Goal: Transaction & Acquisition: Purchase product/service

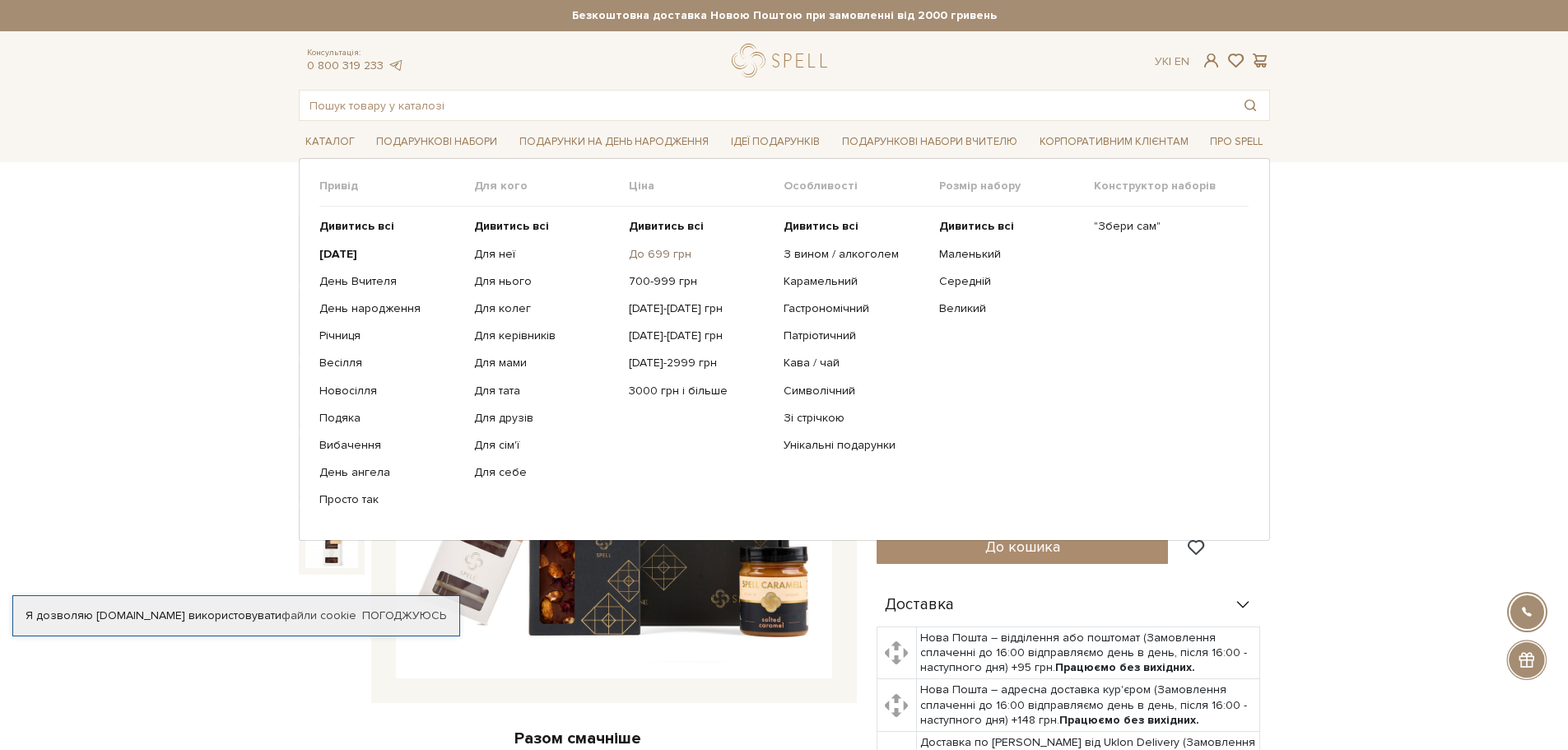
click at [664, 250] on link "До 699 грн" at bounding box center [700, 254] width 143 height 15
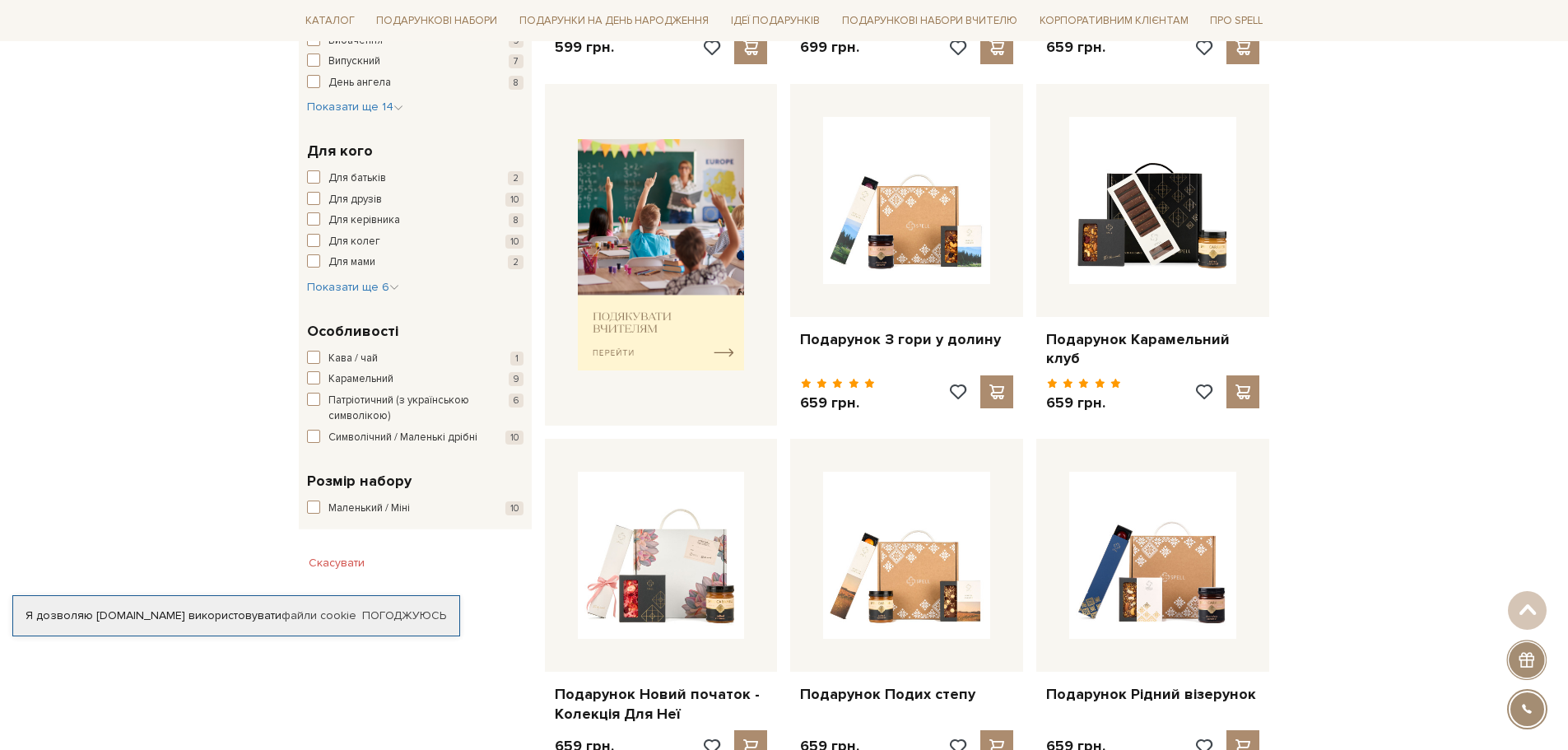
scroll to position [823, 0]
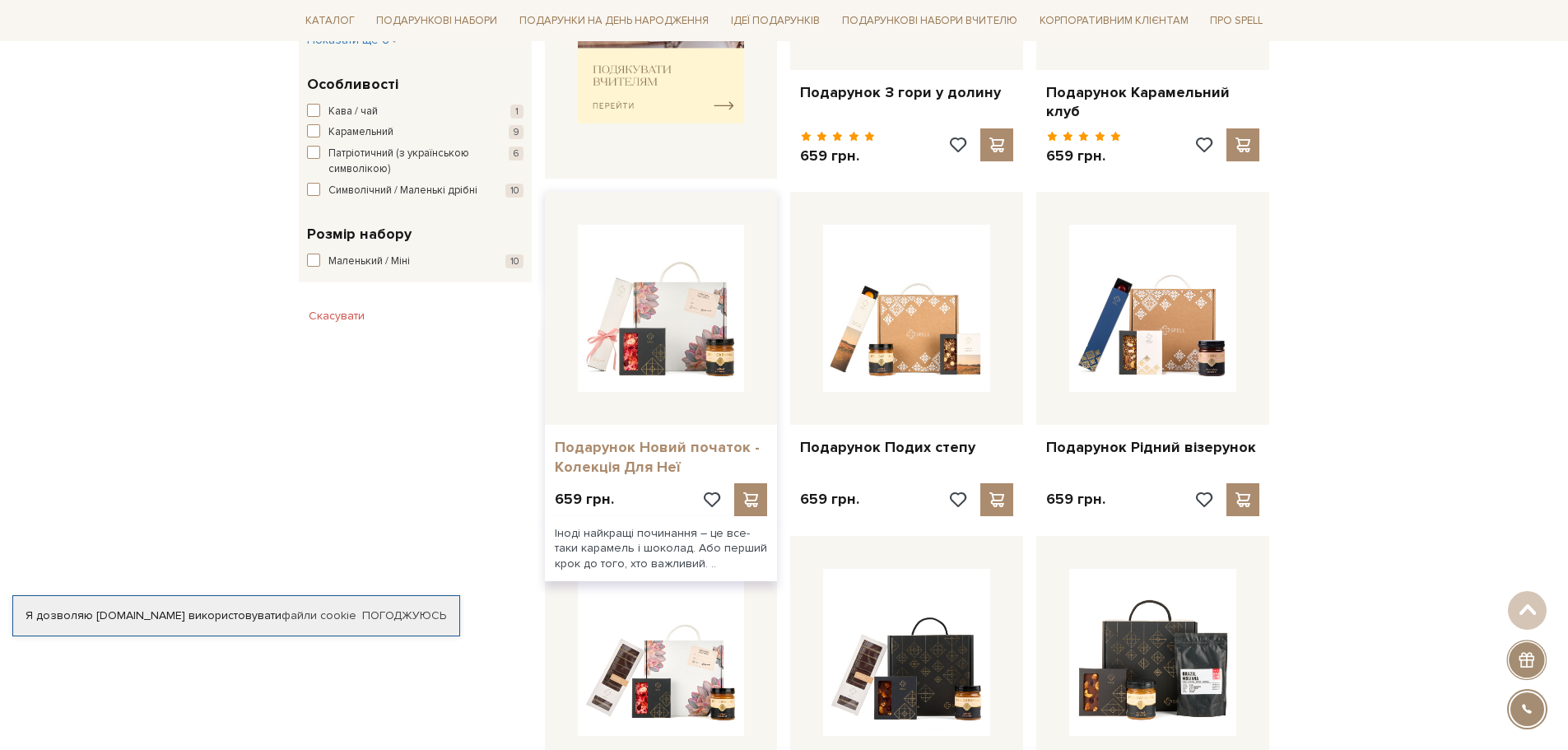
click at [606, 442] on body "Подарункові набори SALE Корпоративним клієнтам Доставка і оплата Консультація: …" at bounding box center [784, 717] width 1568 height 3080
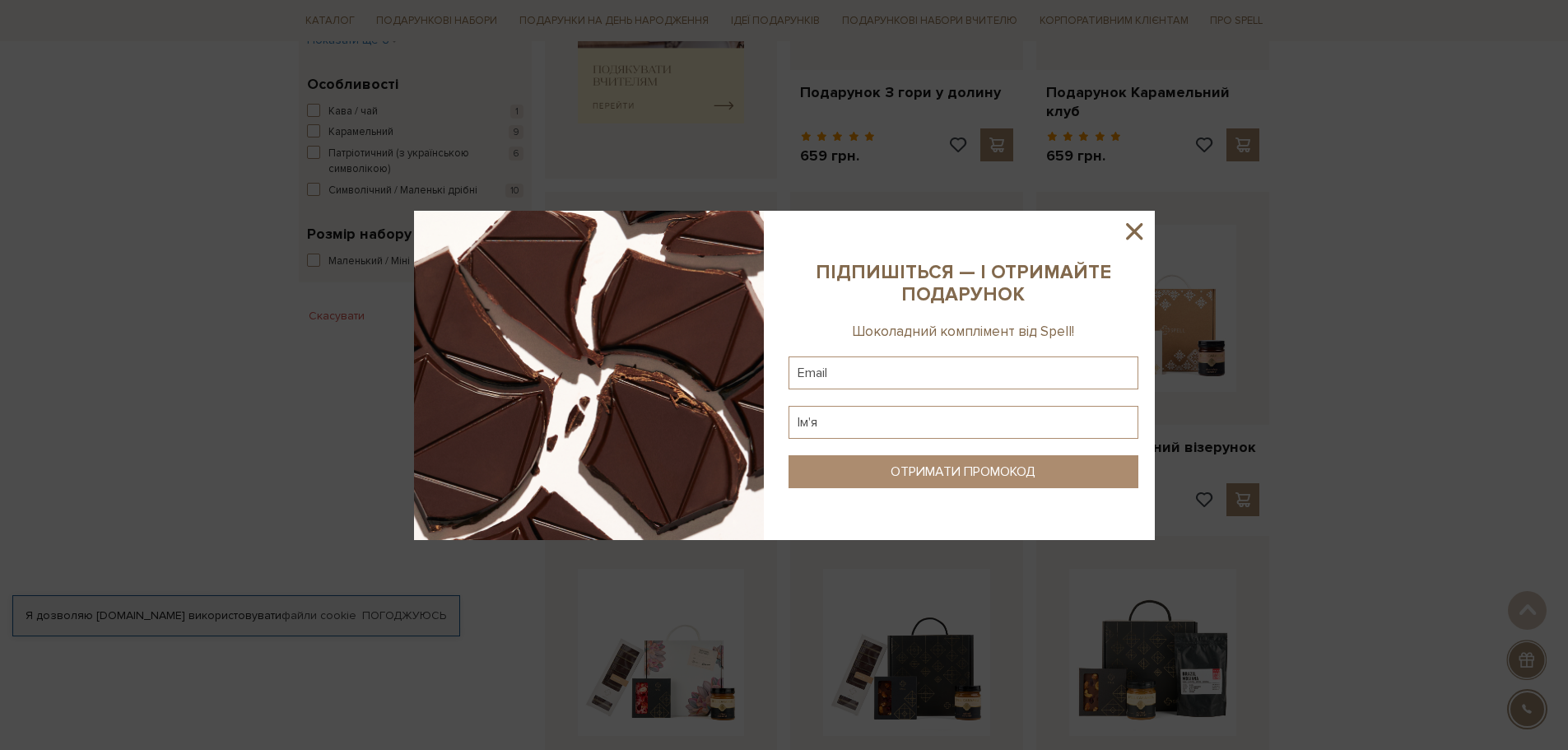
click at [1137, 229] on icon at bounding box center [1133, 231] width 17 height 17
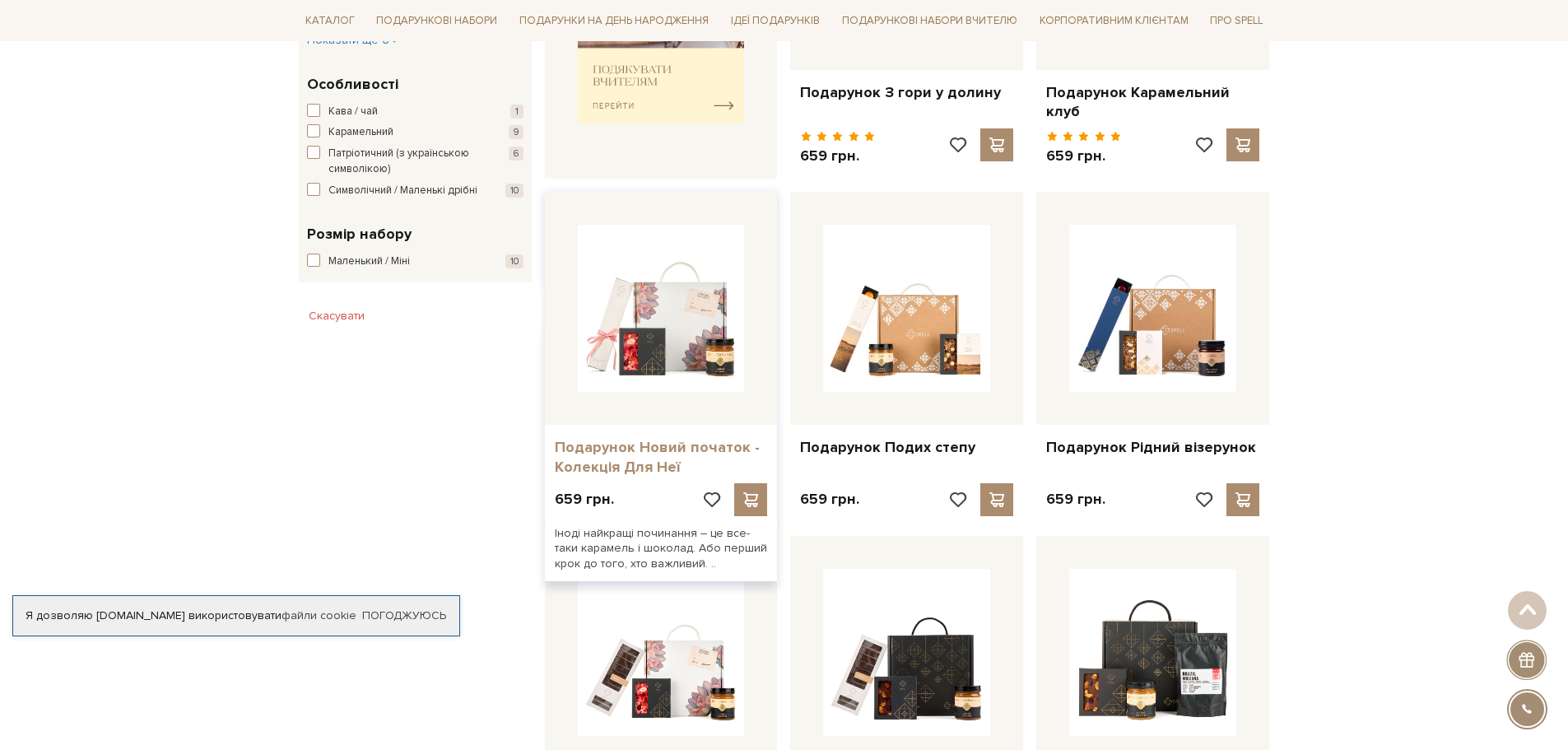
click at [649, 438] on link "Подарунок Новий початок - Колекція Для Неї" at bounding box center [661, 457] width 213 height 39
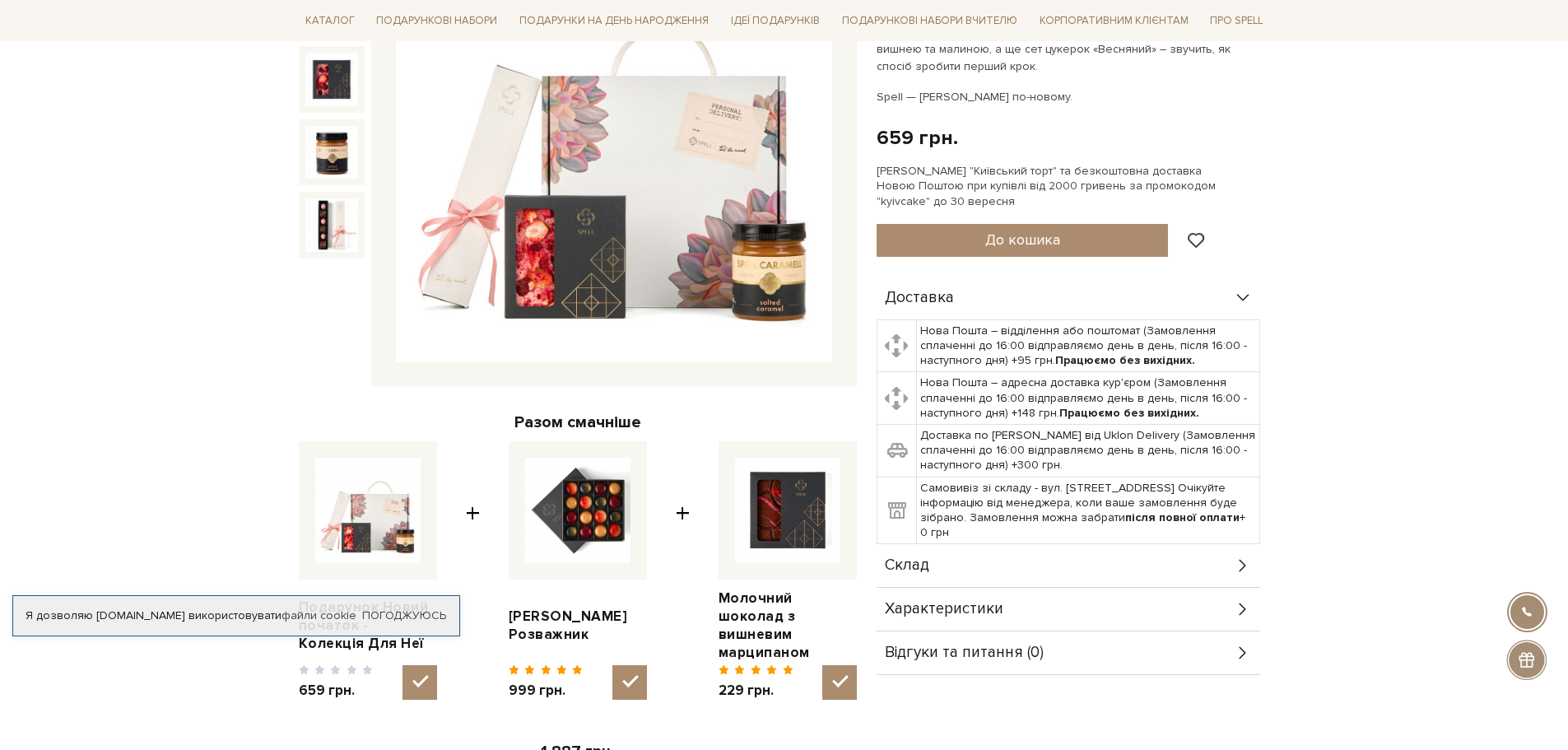
scroll to position [412, 0]
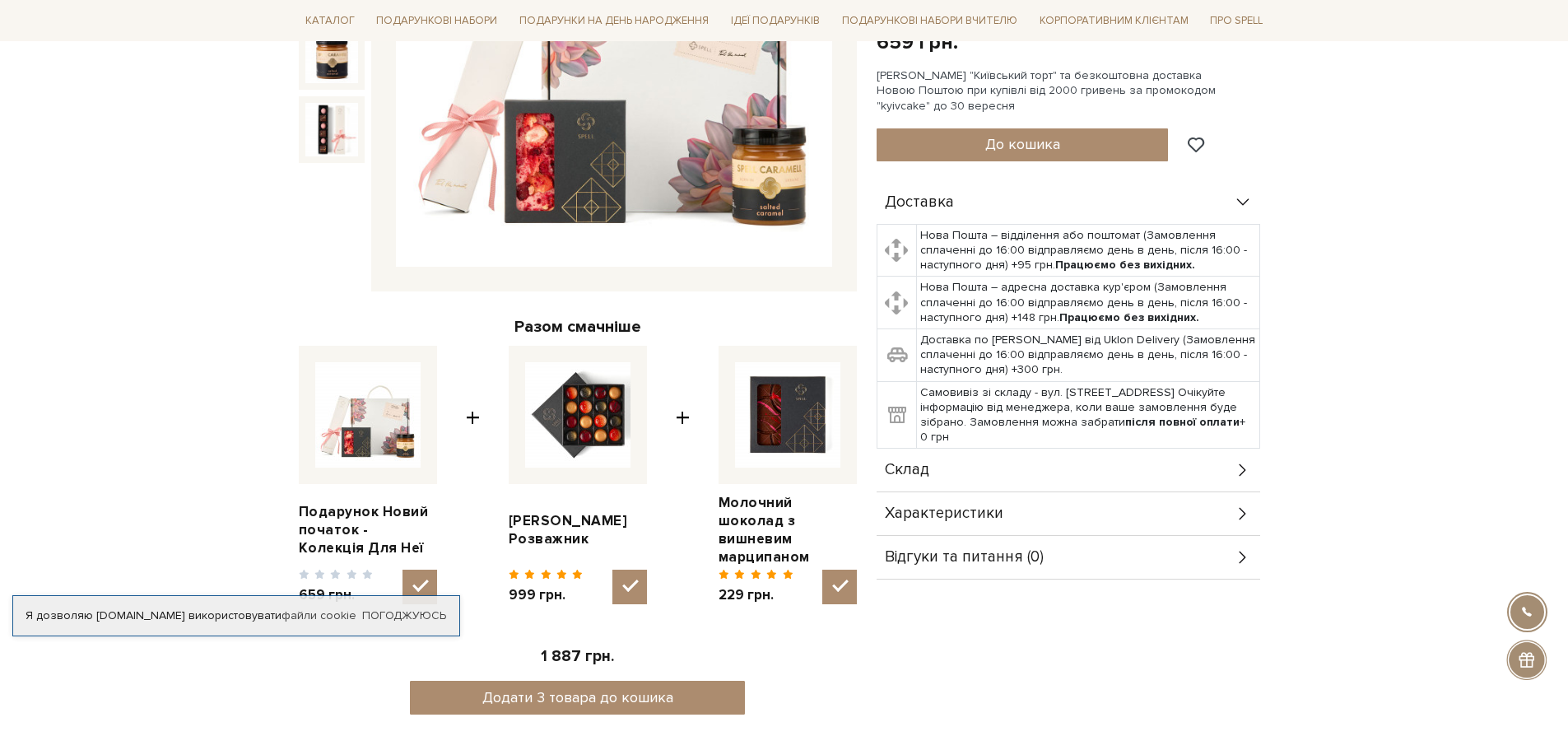
click at [950, 466] on div "Склад" at bounding box center [1067, 470] width 383 height 43
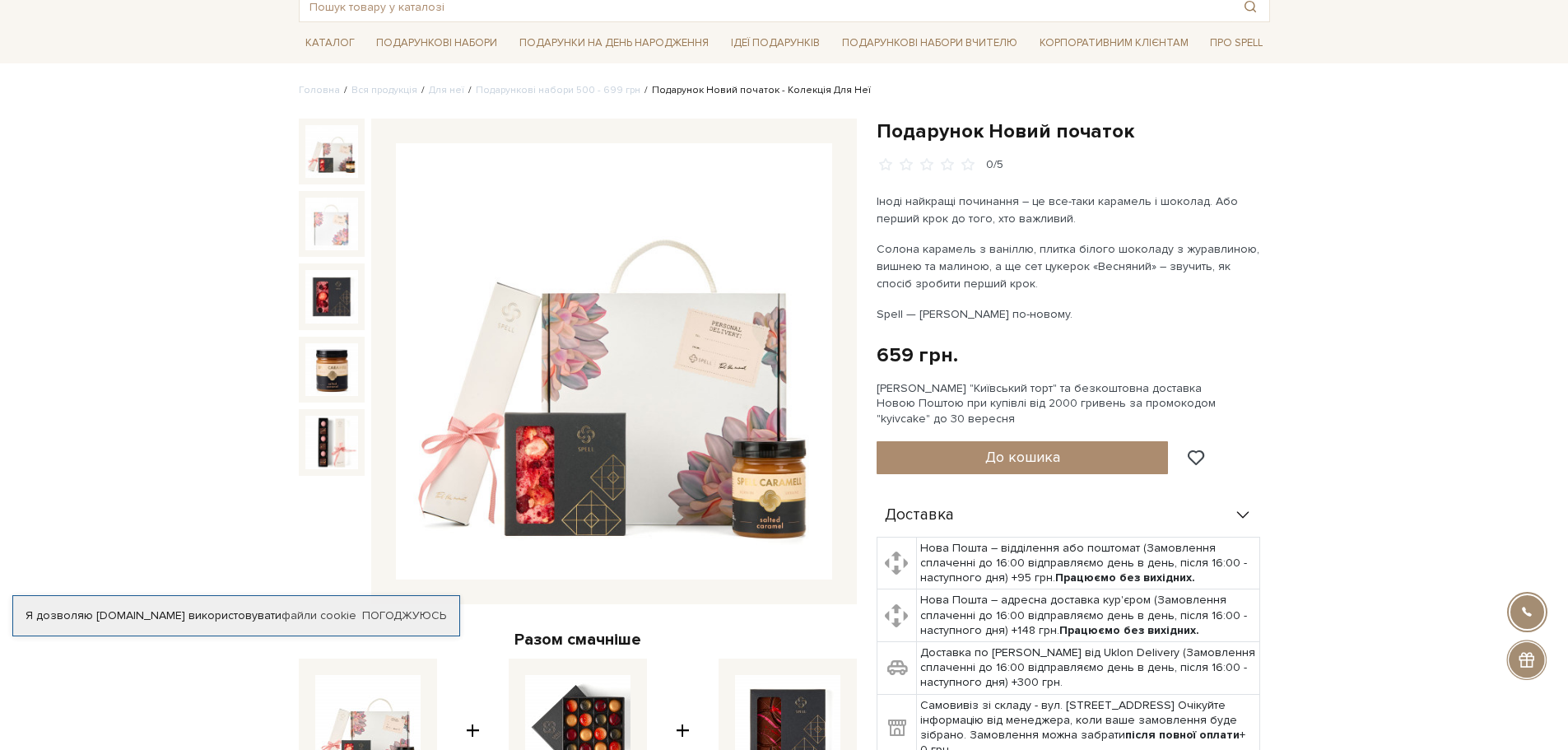
scroll to position [0, 0]
